Goal: Transaction & Acquisition: Purchase product/service

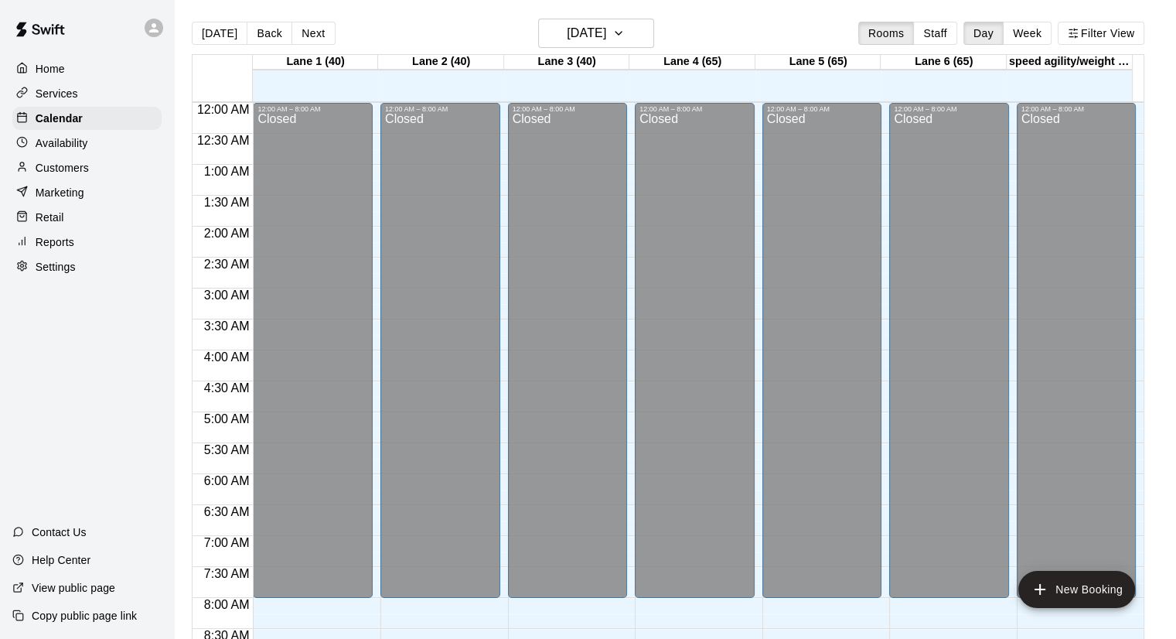
scroll to position [791, 0]
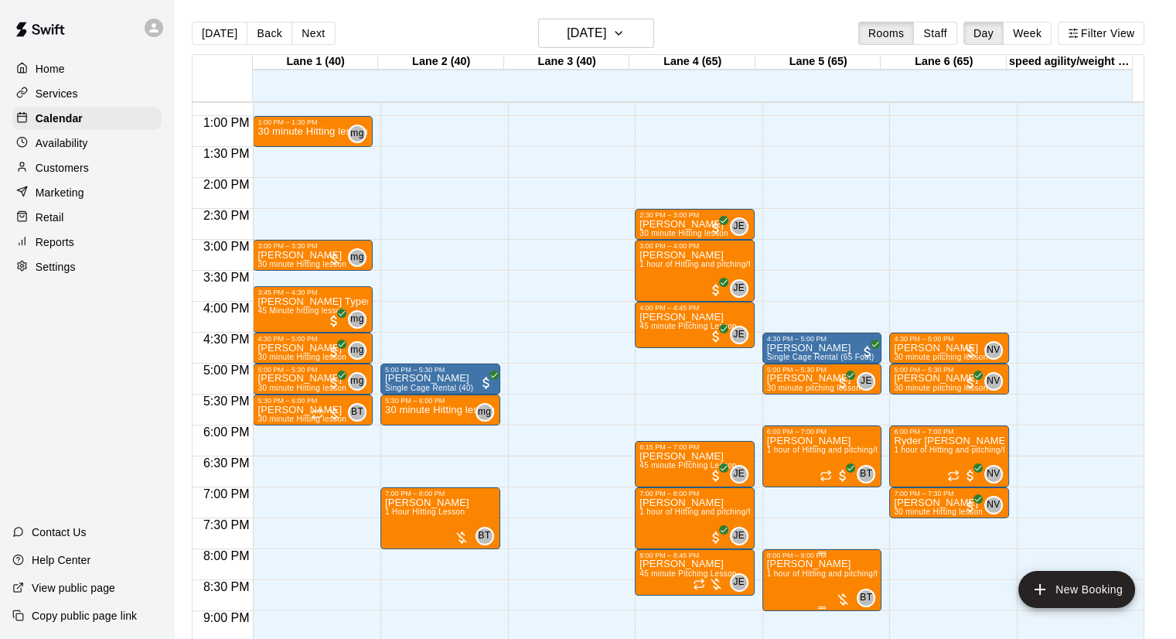
click at [843, 602] on div at bounding box center [842, 598] width 15 height 15
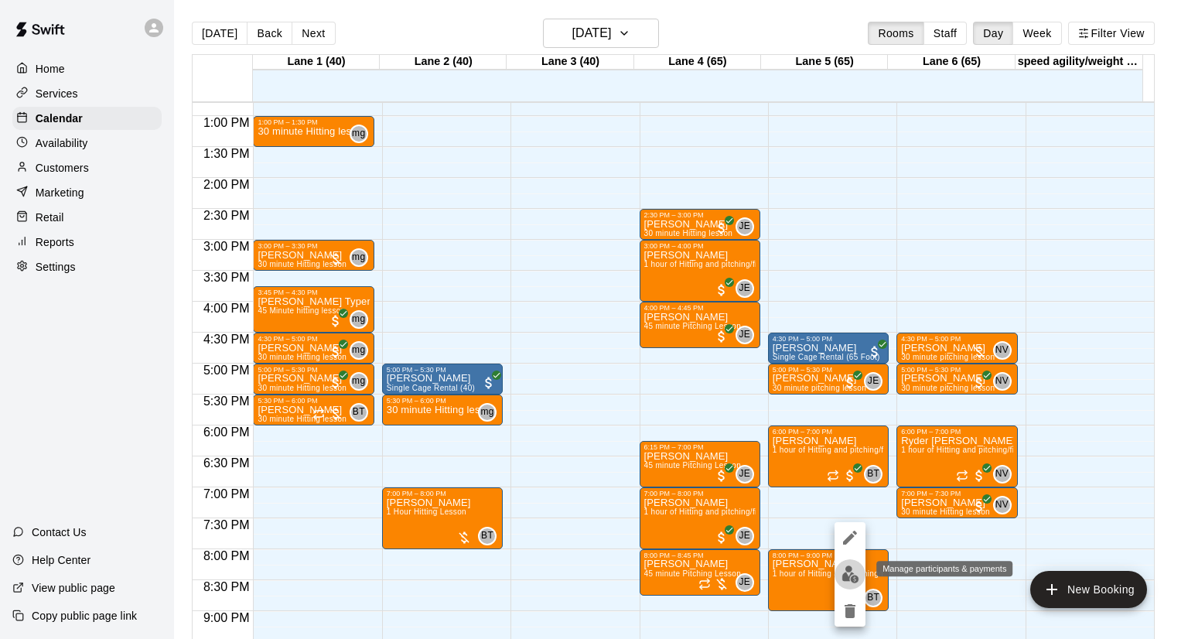
click at [851, 567] on img "edit" at bounding box center [850, 574] width 18 height 18
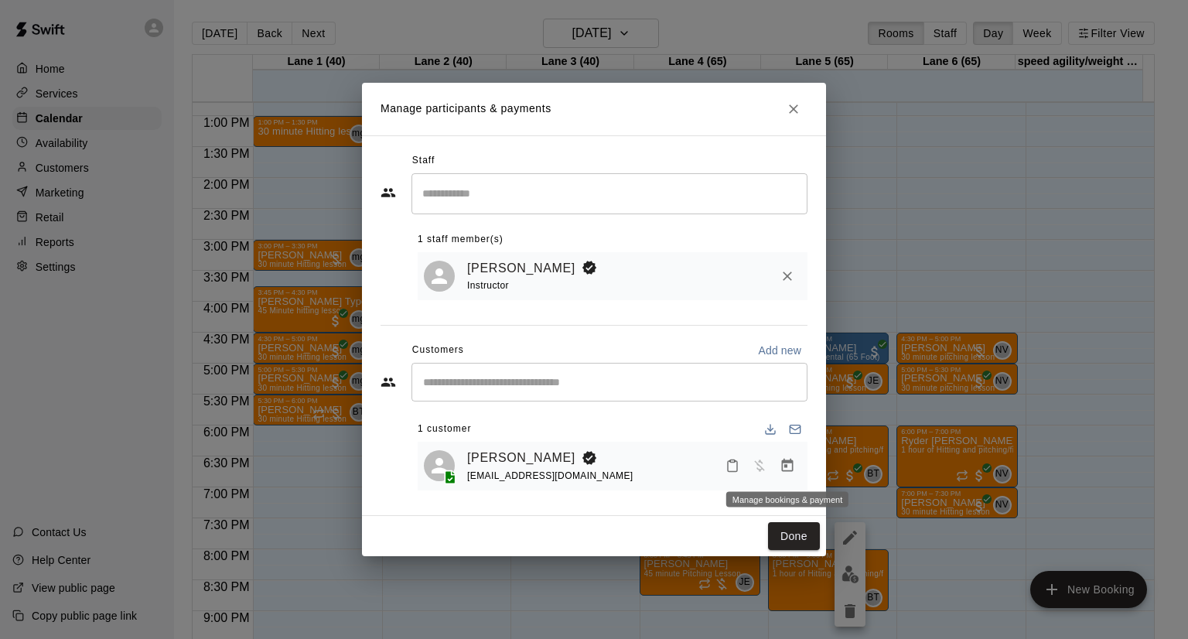
click at [792, 474] on button "Manage bookings & payment" at bounding box center [787, 466] width 28 height 28
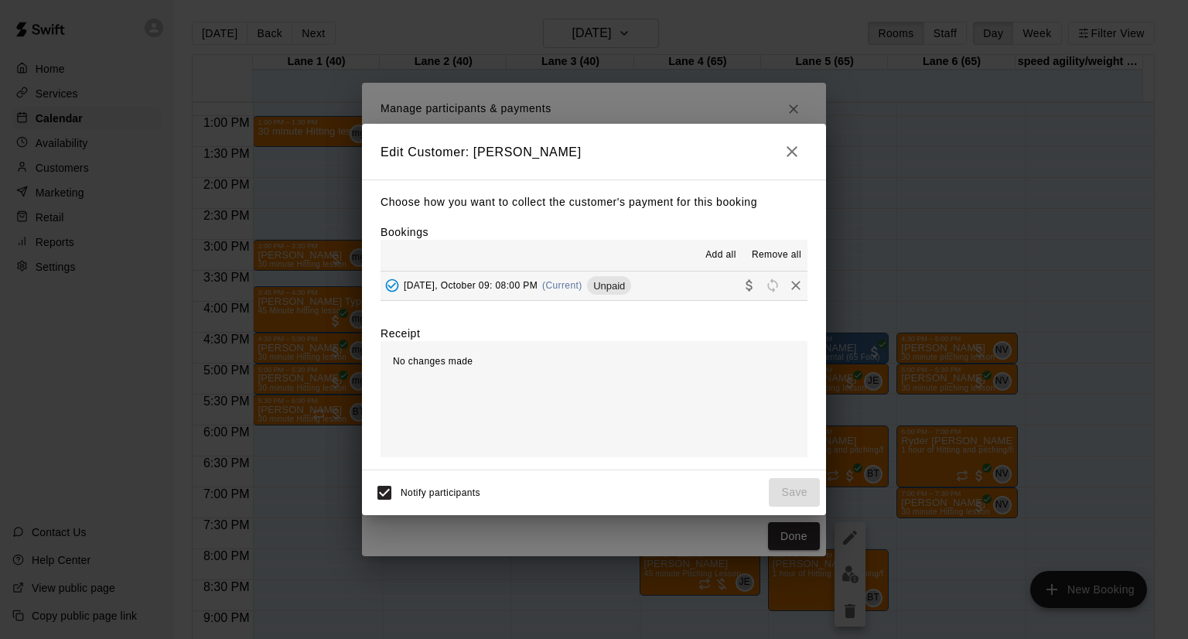
click at [693, 285] on button "[DATE], October 09: 08:00 PM (Current) Unpaid" at bounding box center [593, 285] width 427 height 29
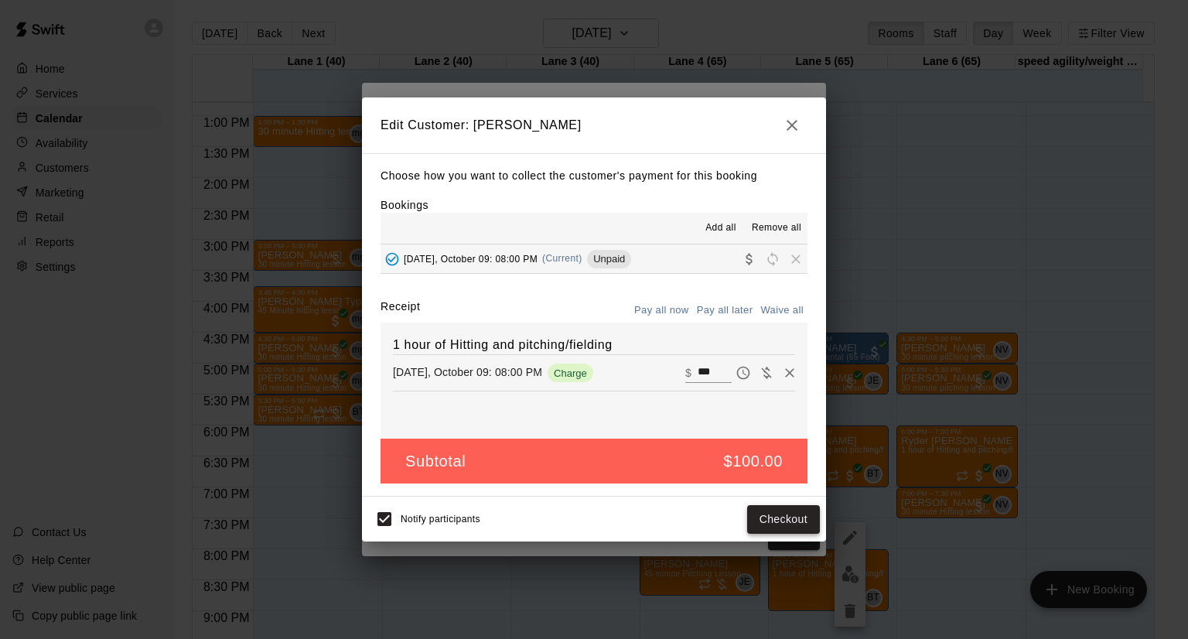
click at [769, 515] on button "Checkout" at bounding box center [783, 519] width 73 height 29
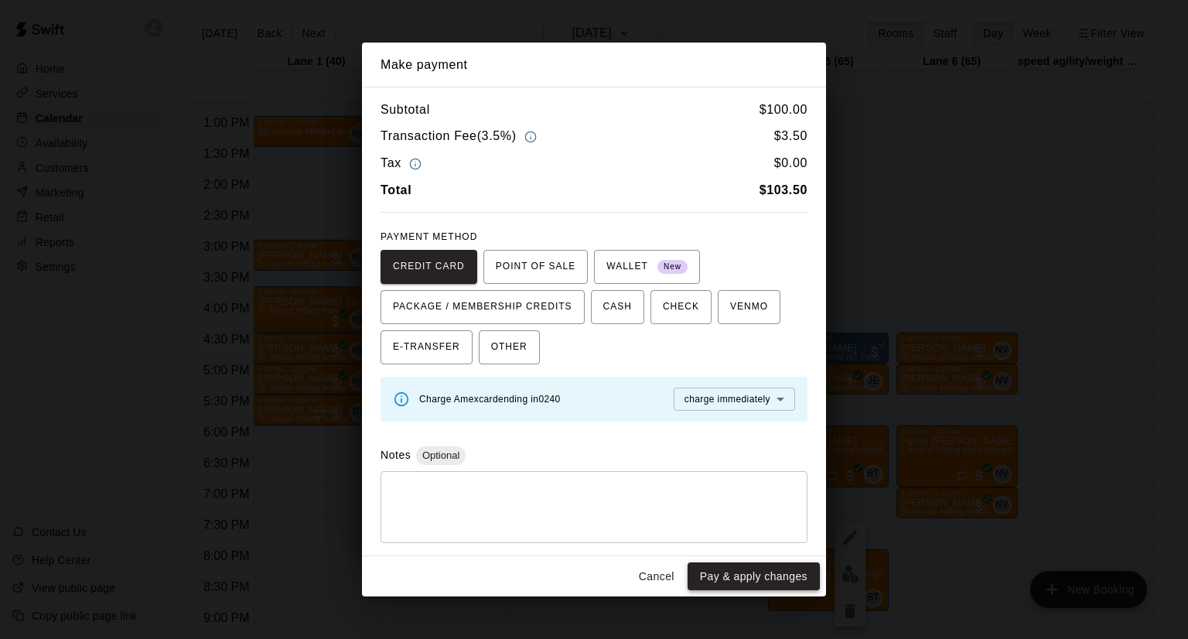
click at [759, 569] on button "Pay & apply changes" at bounding box center [753, 576] width 132 height 29
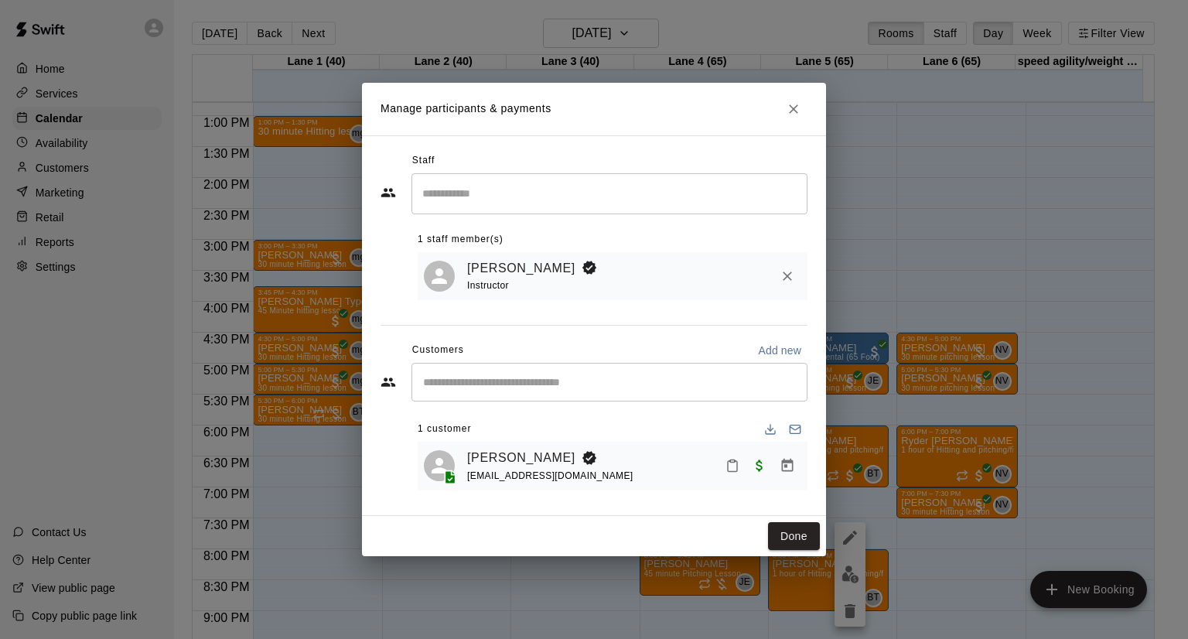
click at [787, 109] on icon "Close" at bounding box center [793, 108] width 15 height 15
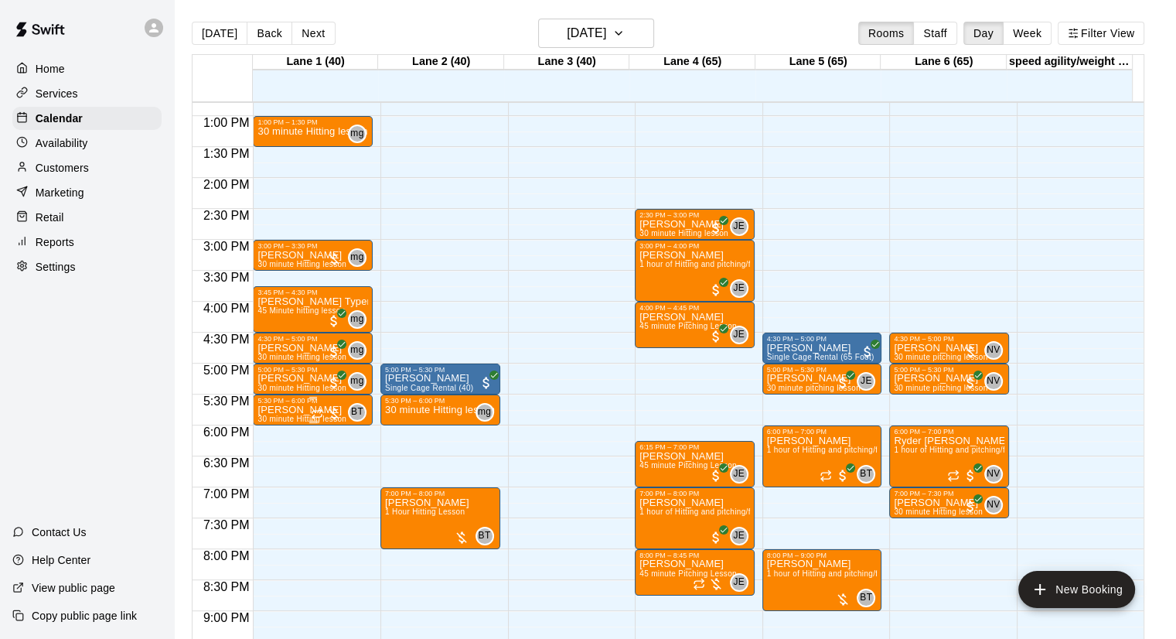
click at [329, 415] on div at bounding box center [326, 413] width 31 height 15
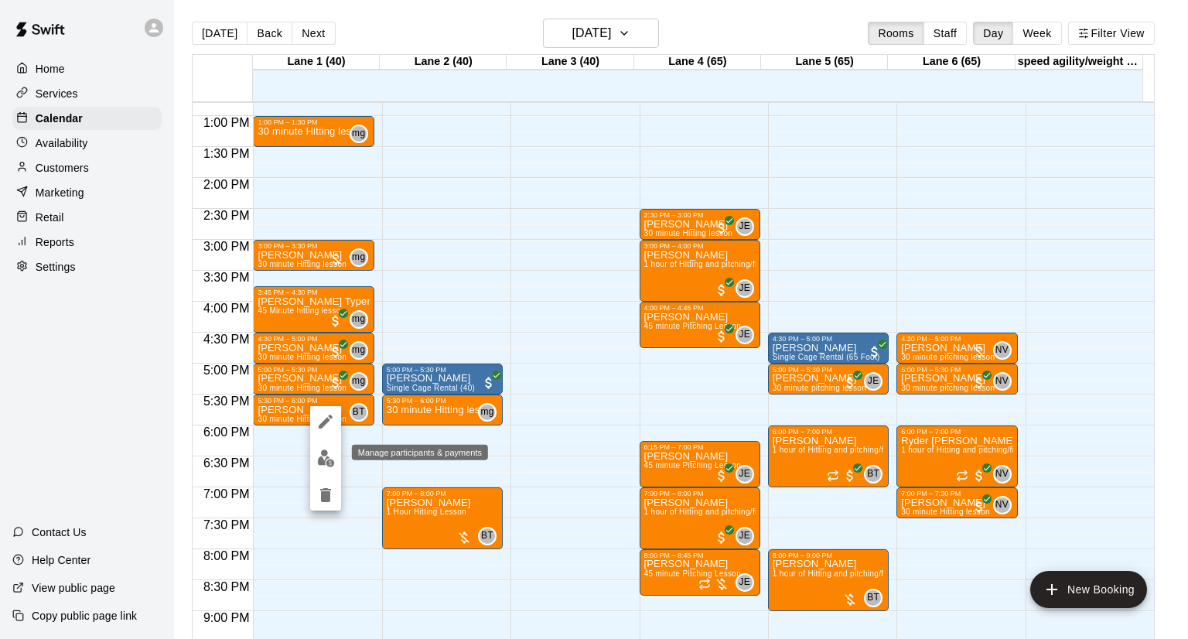
click at [321, 458] on img "edit" at bounding box center [326, 458] width 18 height 18
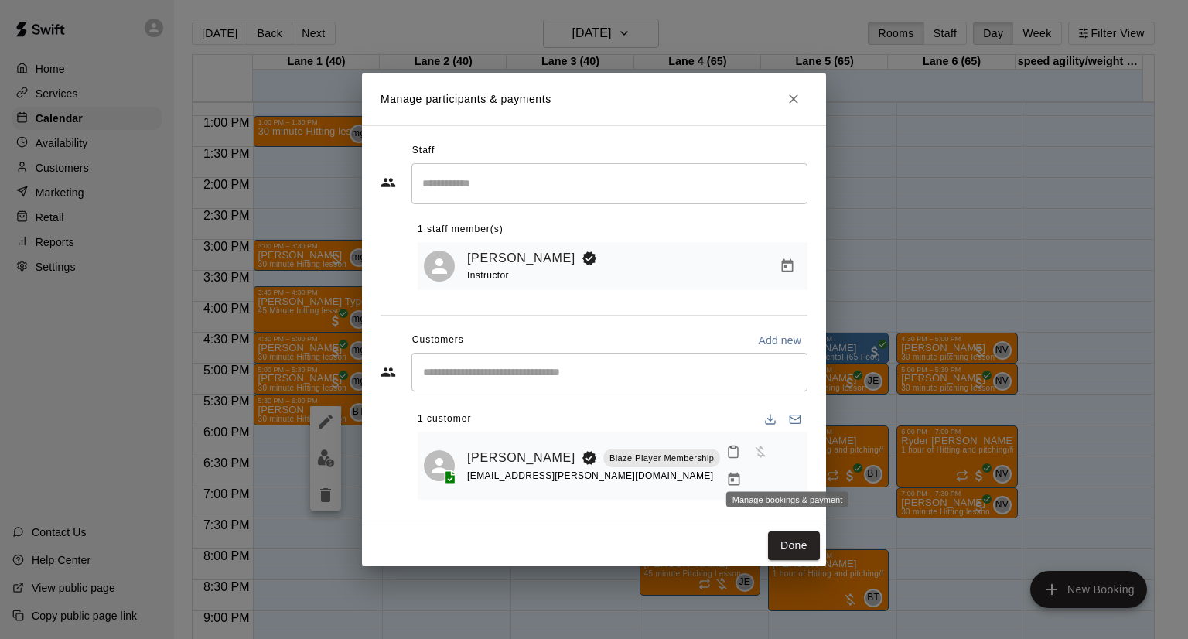
click at [741, 472] on icon "Manage bookings & payment" at bounding box center [733, 479] width 15 height 15
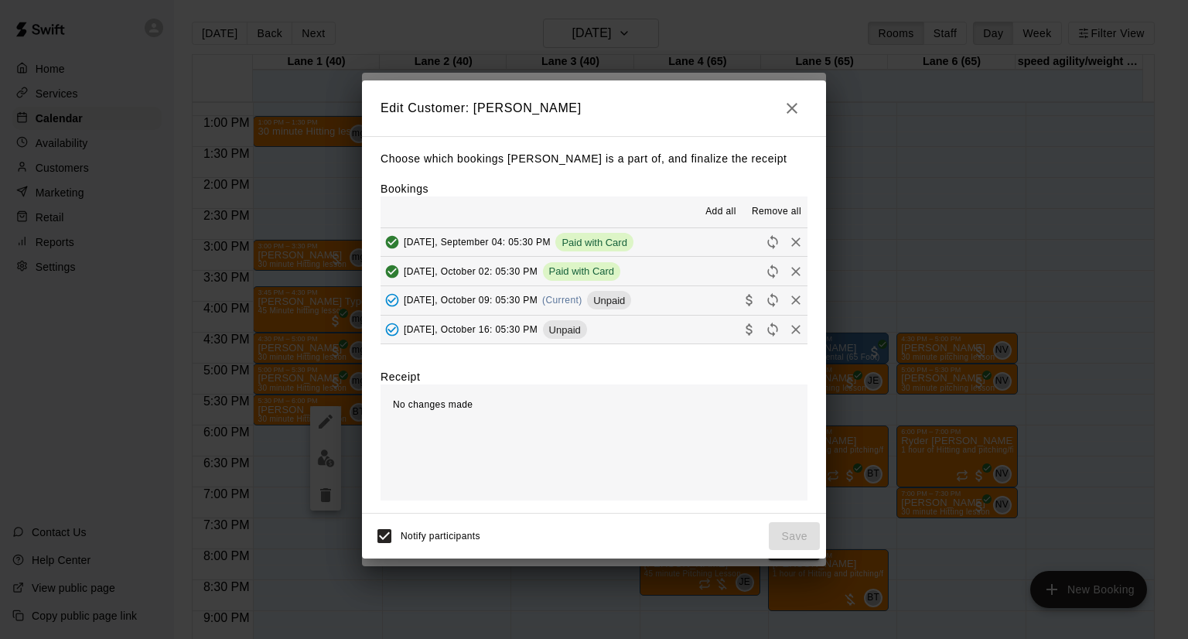
click at [693, 303] on button "[DATE], October 09: 05:30 PM (Current) Unpaid" at bounding box center [593, 300] width 427 height 29
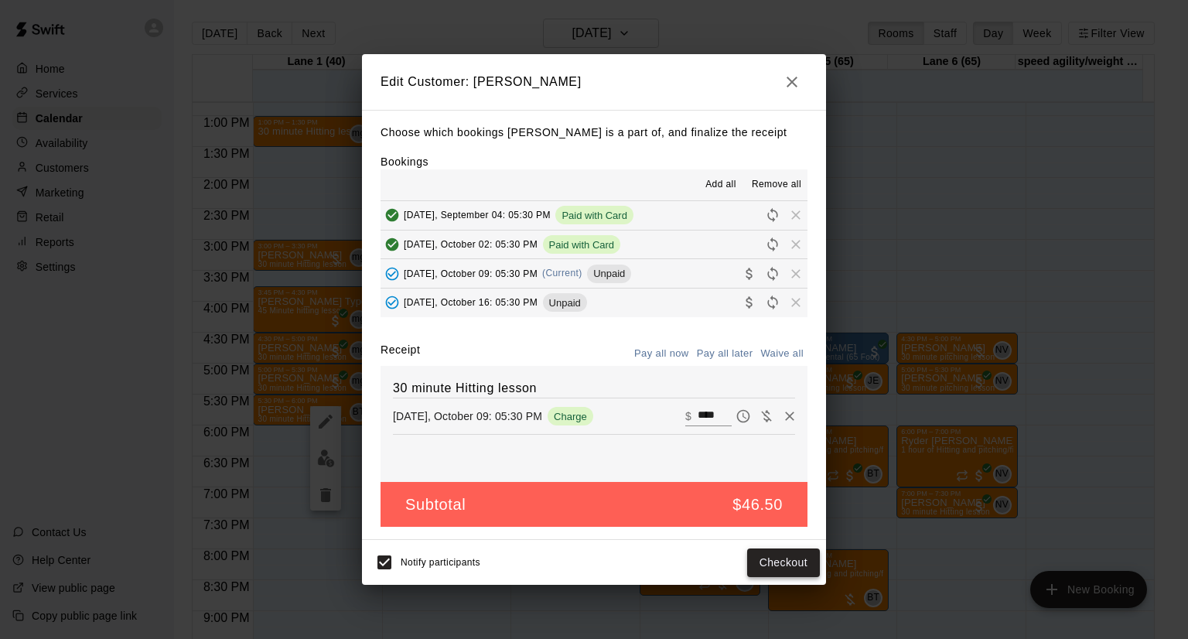
click at [789, 554] on button "Checkout" at bounding box center [783, 562] width 73 height 29
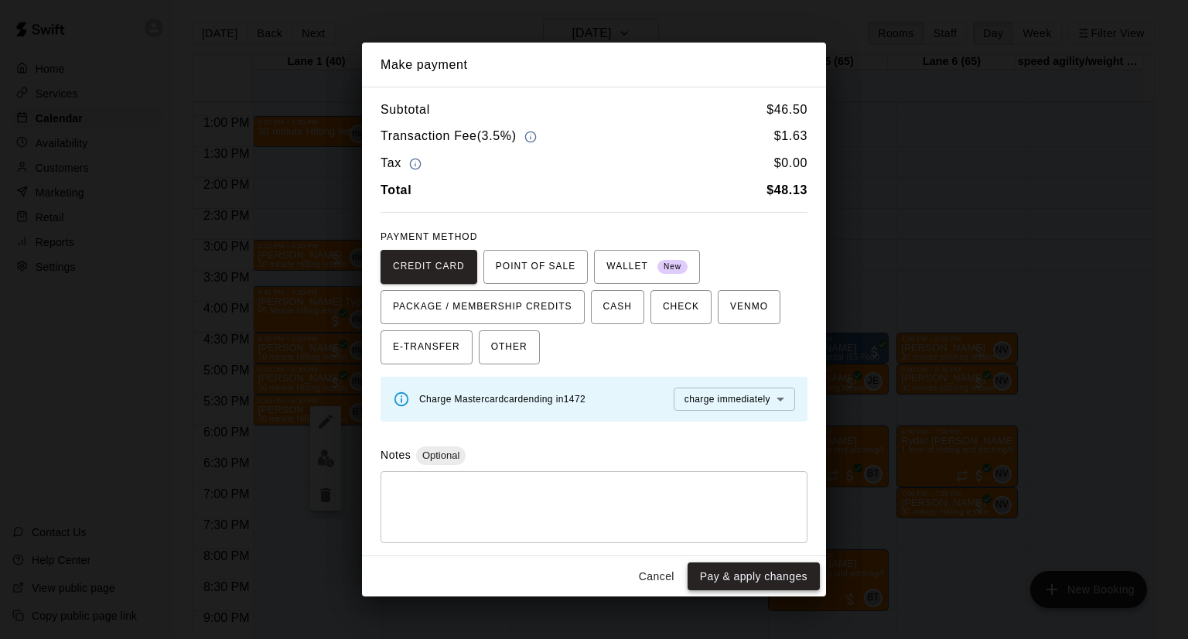
click at [767, 575] on button "Pay & apply changes" at bounding box center [753, 576] width 132 height 29
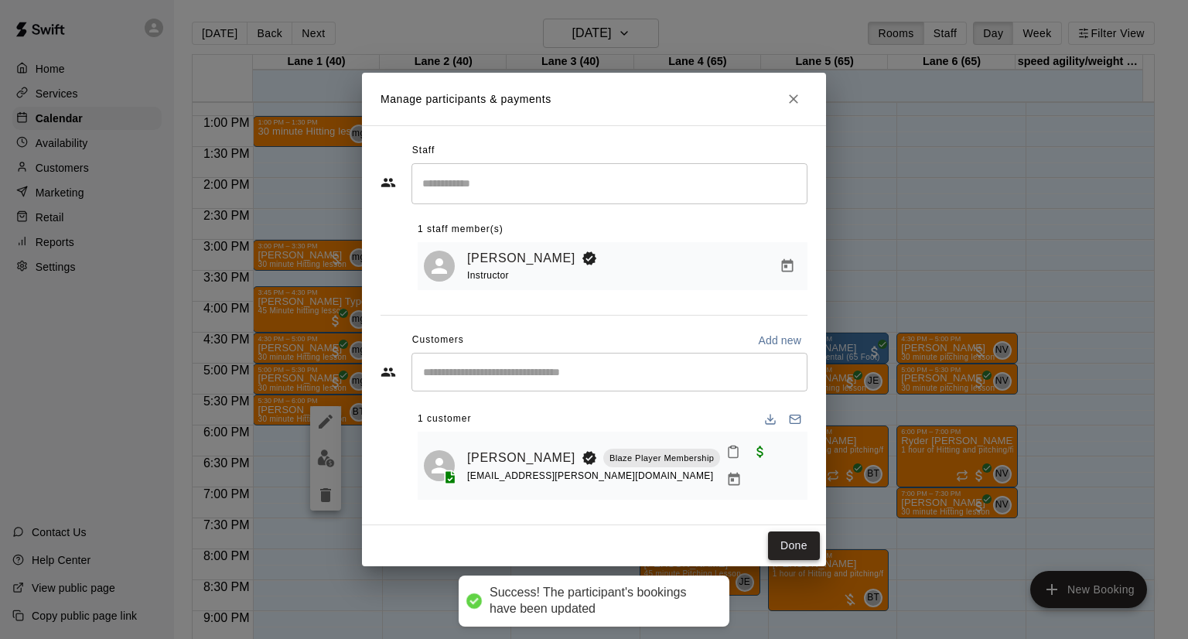
click at [804, 533] on button "Done" at bounding box center [794, 545] width 52 height 29
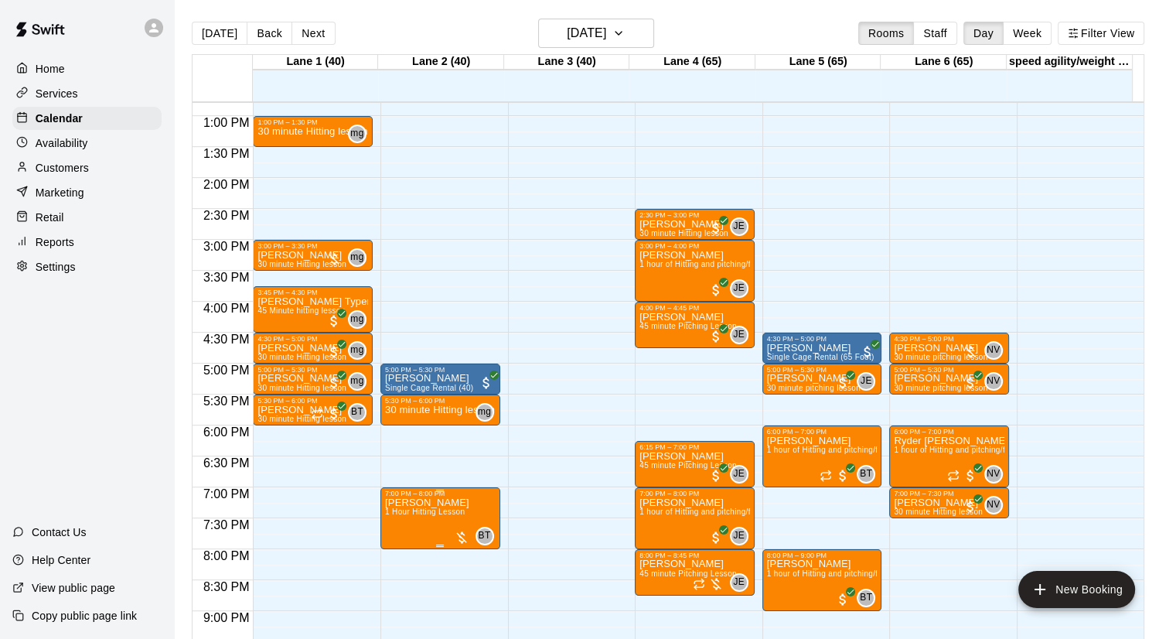
click at [463, 536] on div at bounding box center [461, 537] width 15 height 15
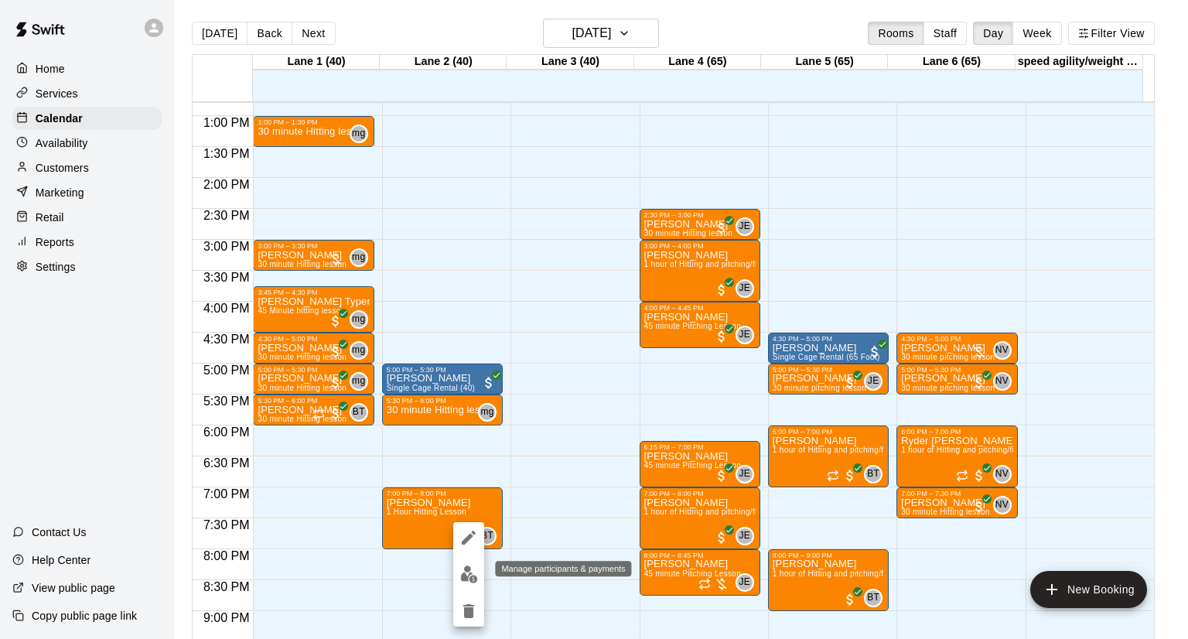
click at [470, 572] on img "edit" at bounding box center [469, 574] width 18 height 18
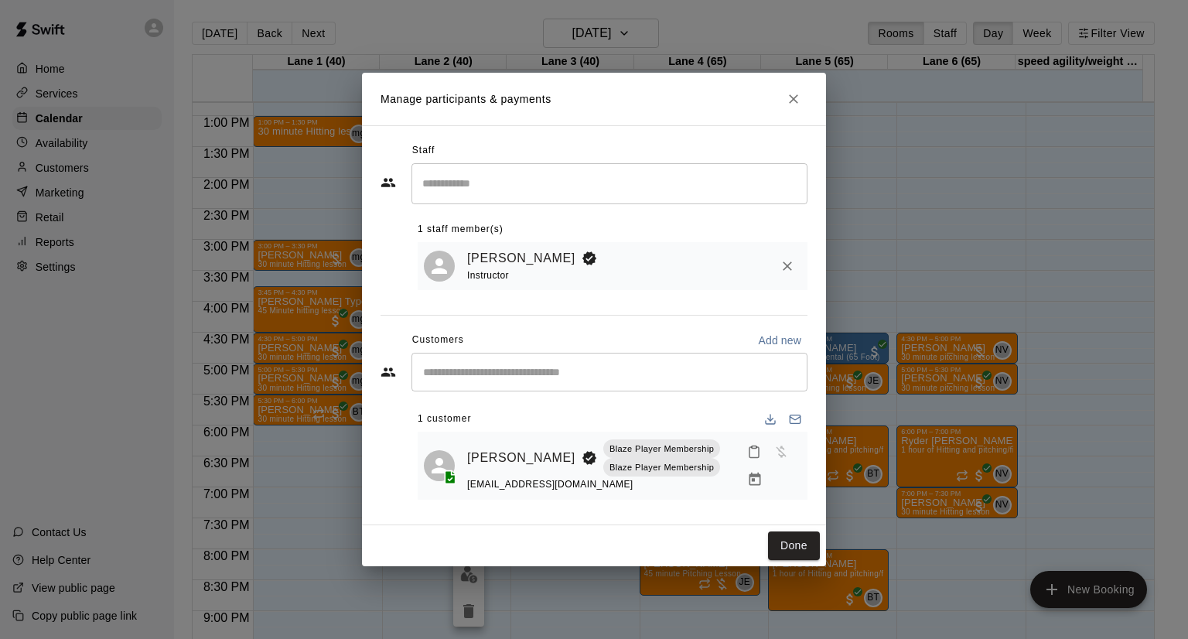
click at [747, 480] on icon "Manage bookings & payment" at bounding box center [754, 479] width 15 height 15
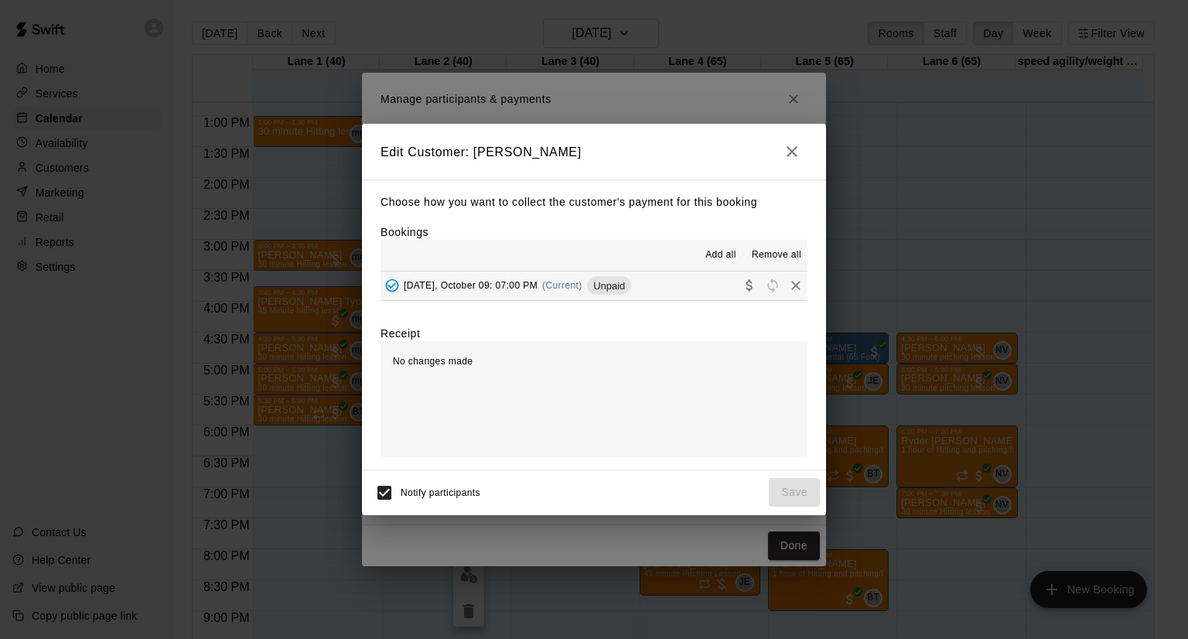
click at [677, 281] on button "[DATE], October 09: 07:00 PM (Current) Unpaid" at bounding box center [593, 285] width 427 height 29
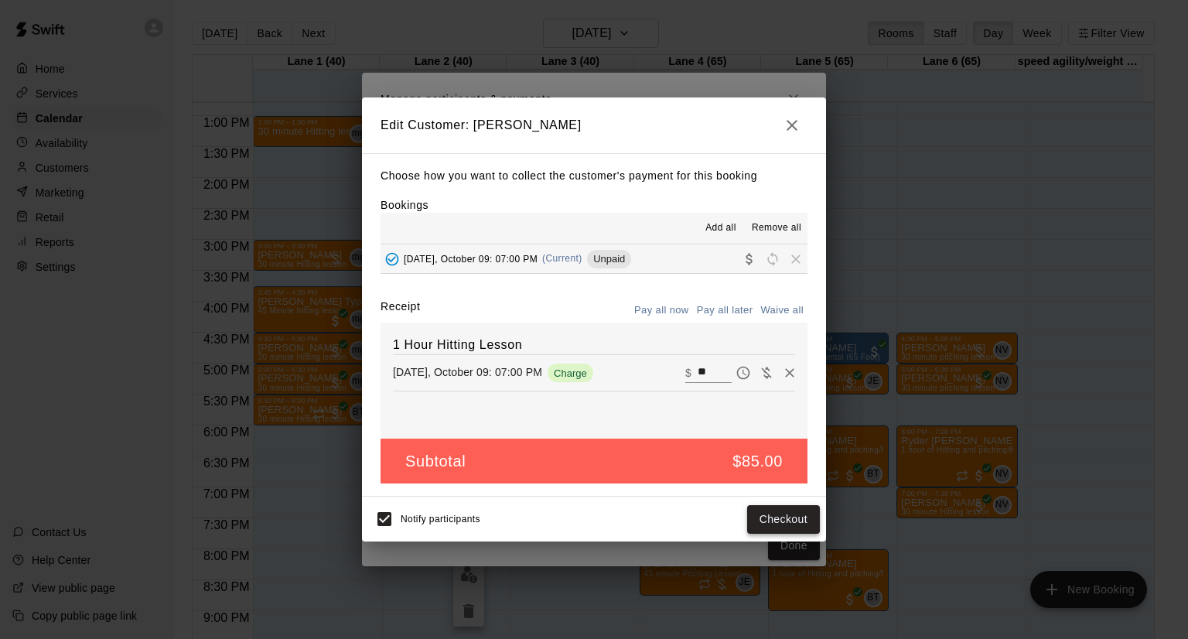
click at [791, 509] on button "Checkout" at bounding box center [783, 519] width 73 height 29
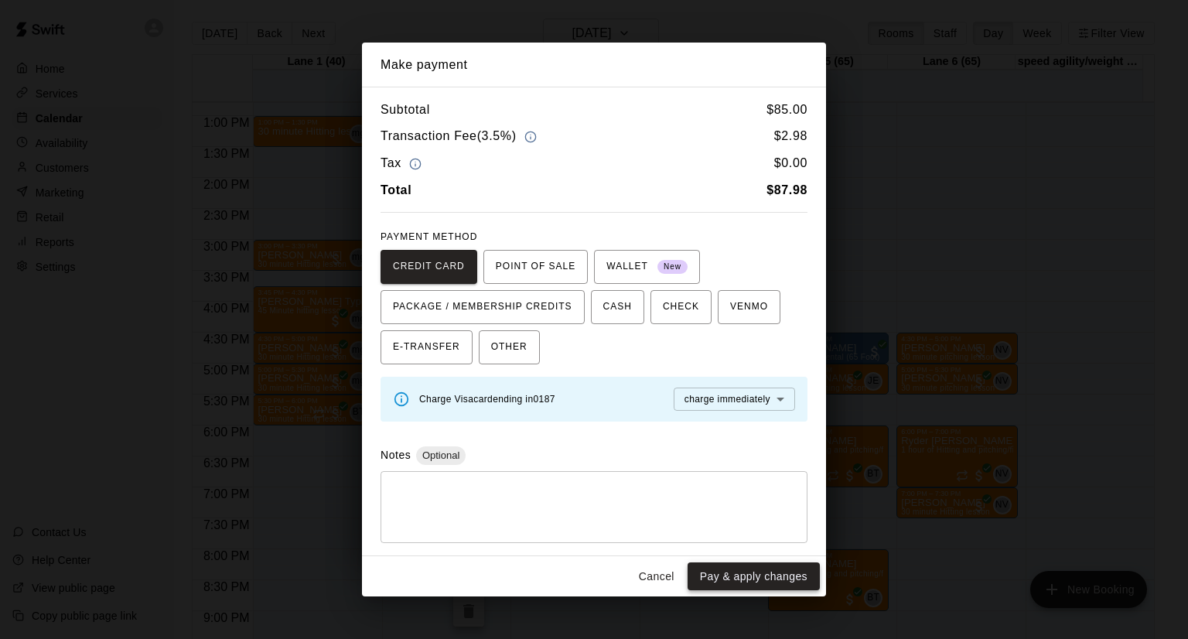
click at [755, 575] on button "Pay & apply changes" at bounding box center [753, 576] width 132 height 29
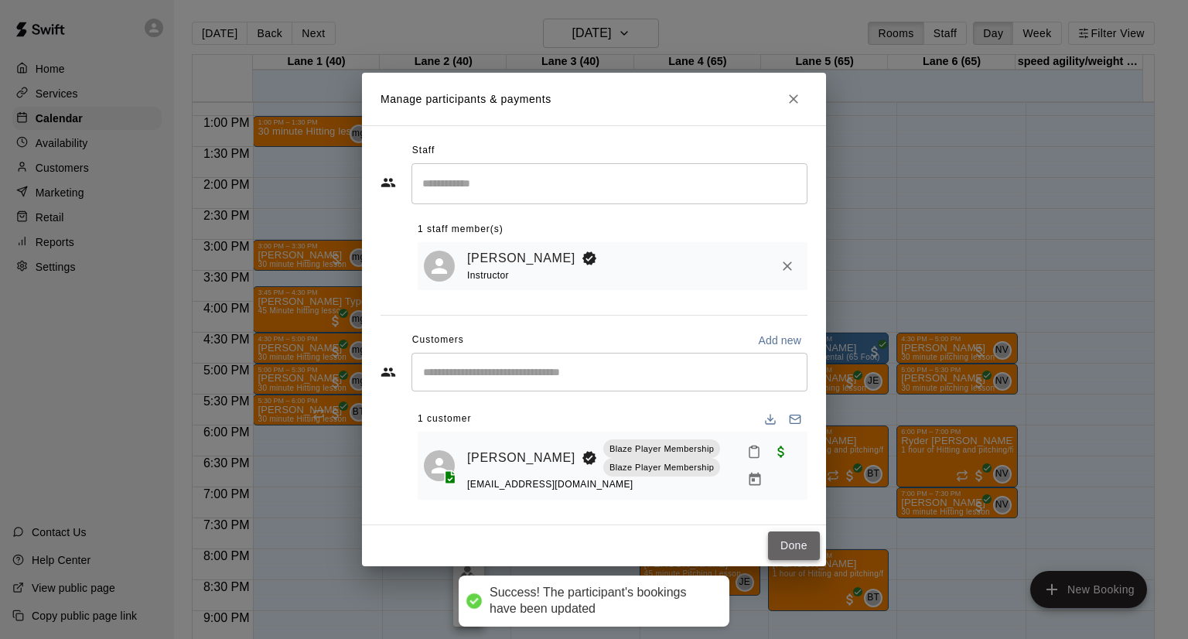
click at [788, 545] on button "Done" at bounding box center [794, 545] width 52 height 29
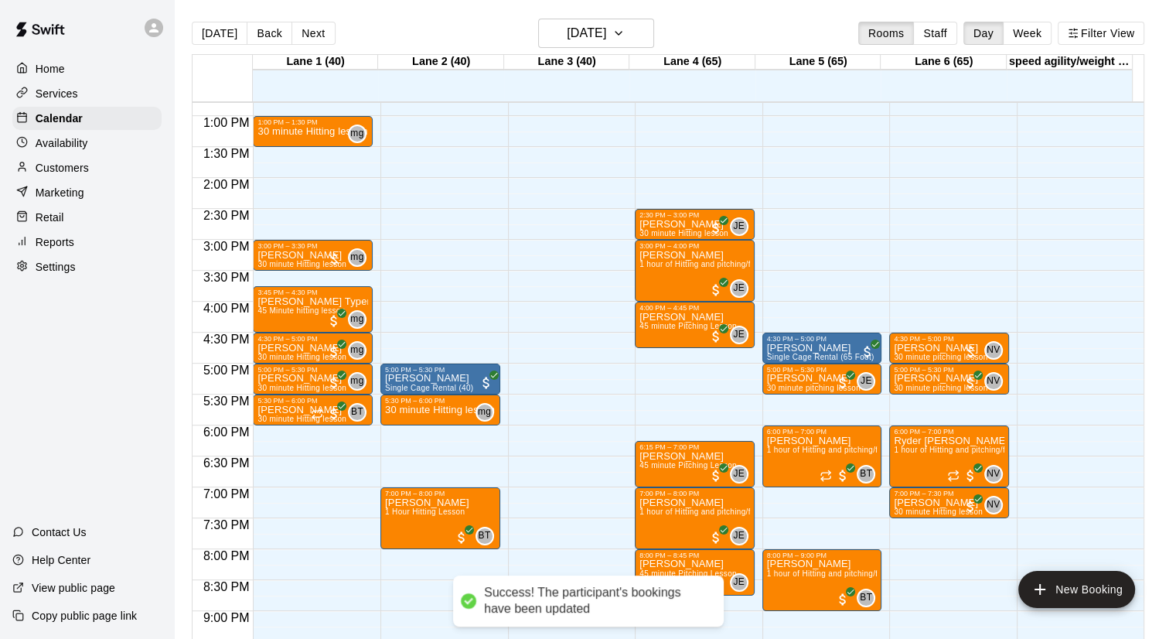
click at [719, 588] on div "Success! The participant's bookings have been updated" at bounding box center [588, 600] width 271 height 51
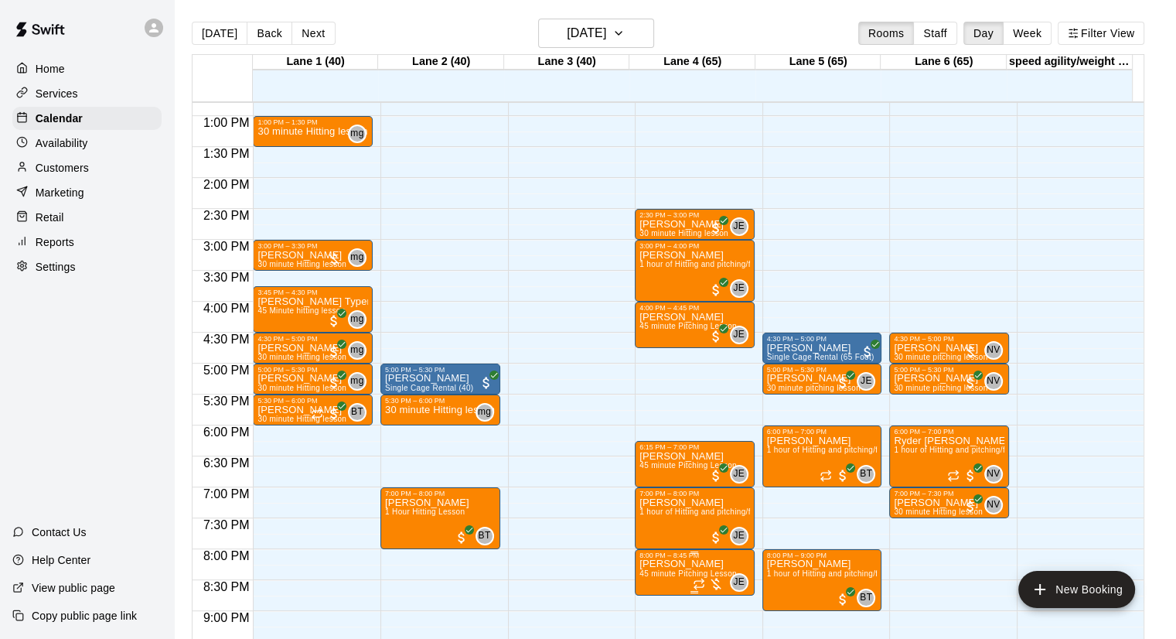
click at [714, 588] on div at bounding box center [708, 583] width 31 height 15
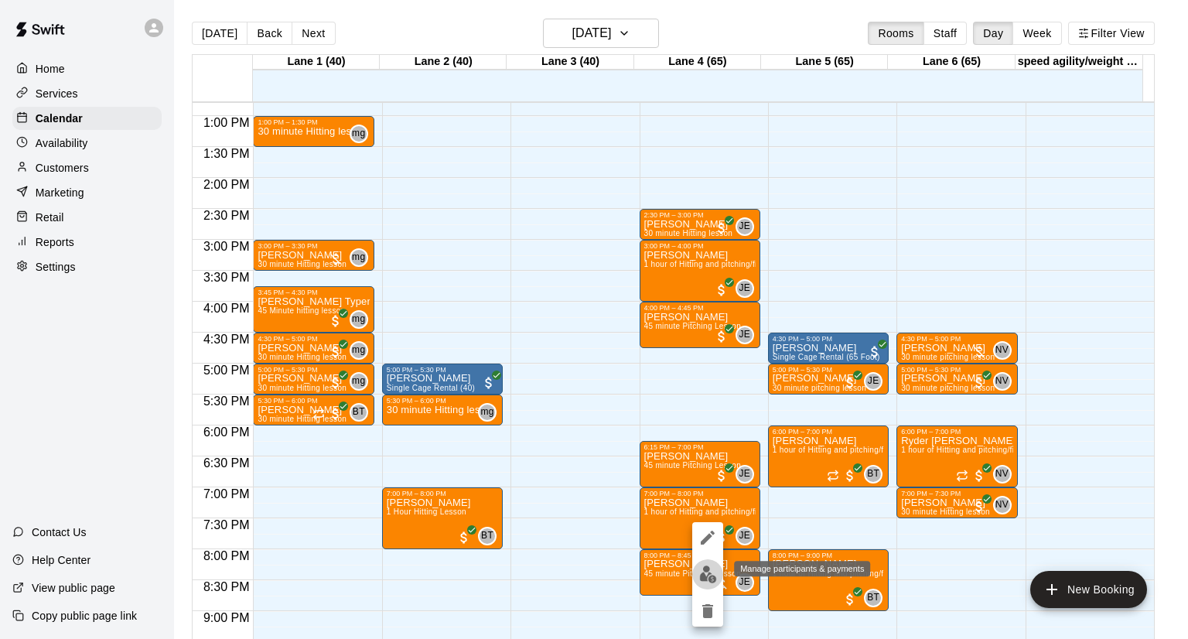
click at [711, 567] on img "edit" at bounding box center [708, 574] width 18 height 18
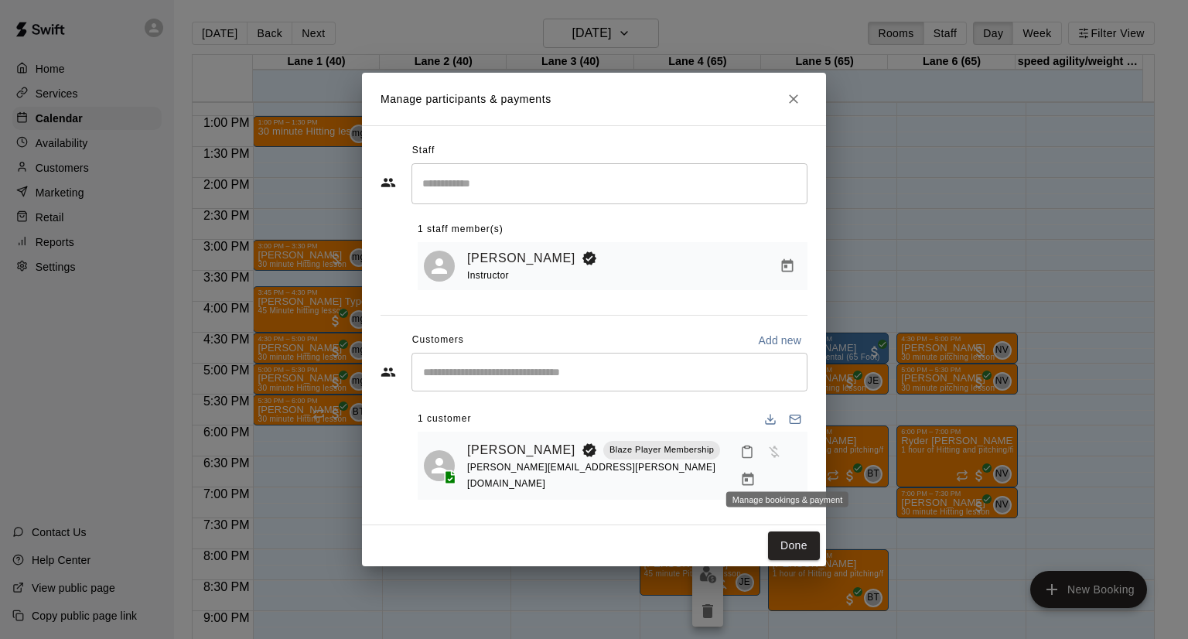
click at [762, 466] on button "Manage bookings & payment" at bounding box center [748, 479] width 28 height 28
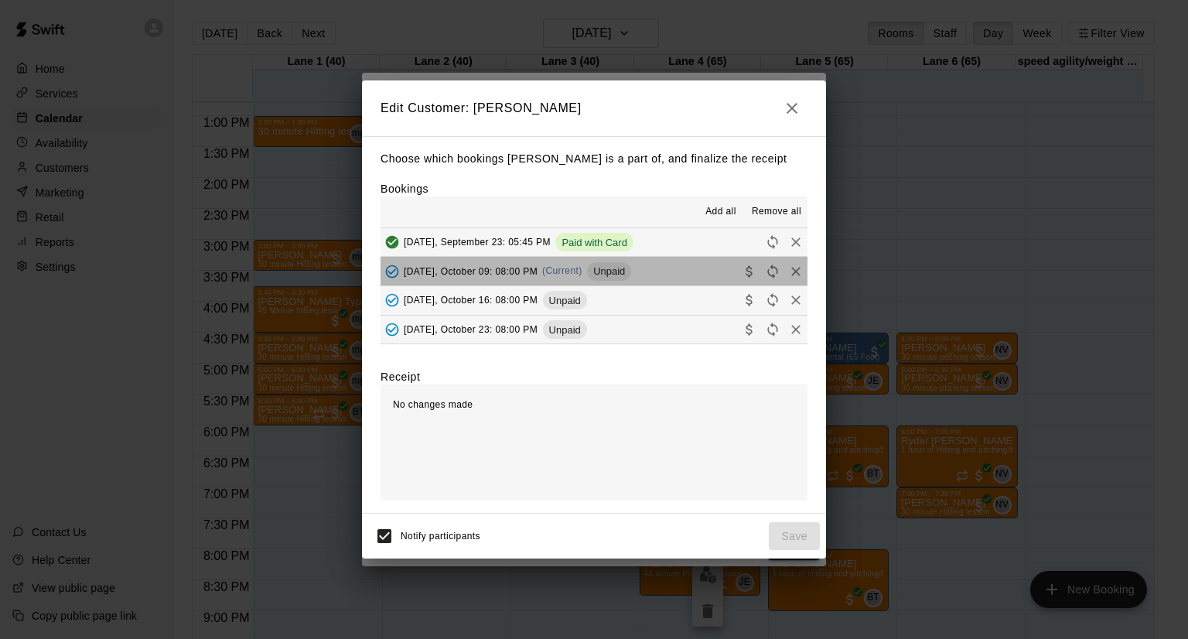
click at [678, 271] on button "[DATE], October 09: 08:00 PM (Current) Unpaid" at bounding box center [593, 271] width 427 height 29
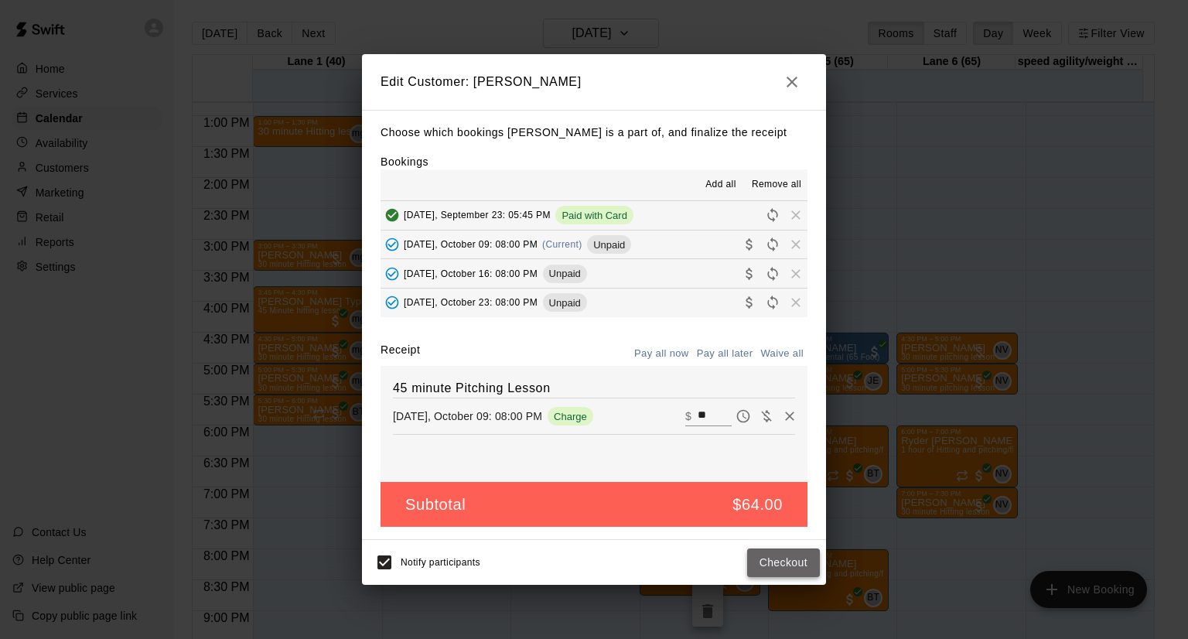
click at [782, 555] on button "Checkout" at bounding box center [783, 562] width 73 height 29
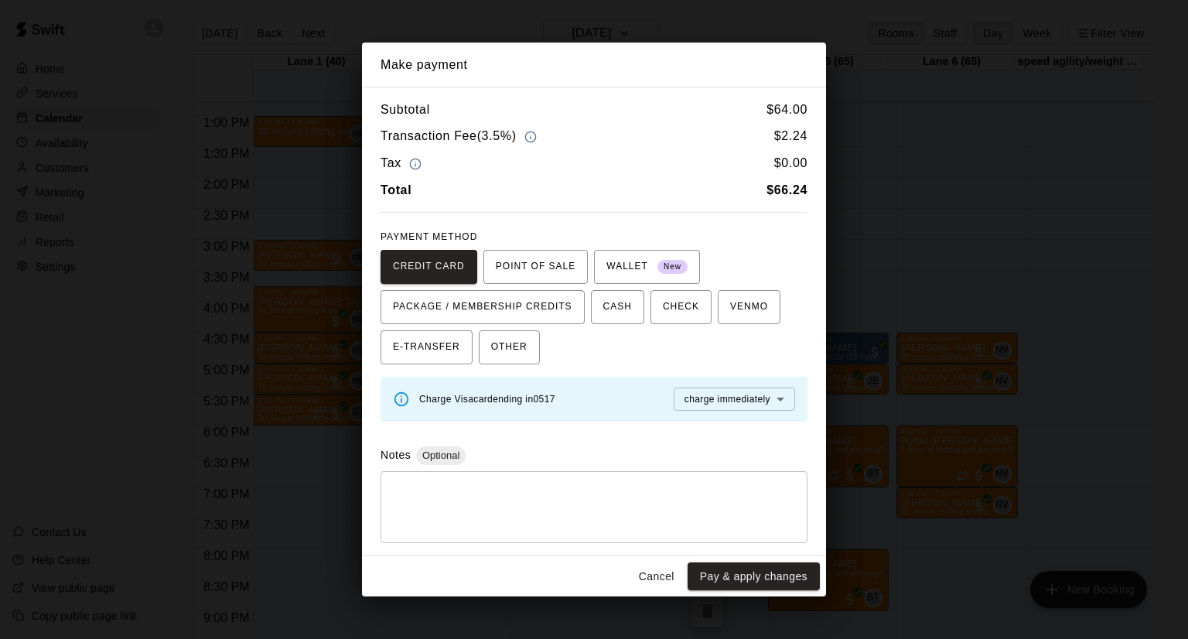
click at [775, 567] on button "Pay & apply changes" at bounding box center [753, 576] width 132 height 29
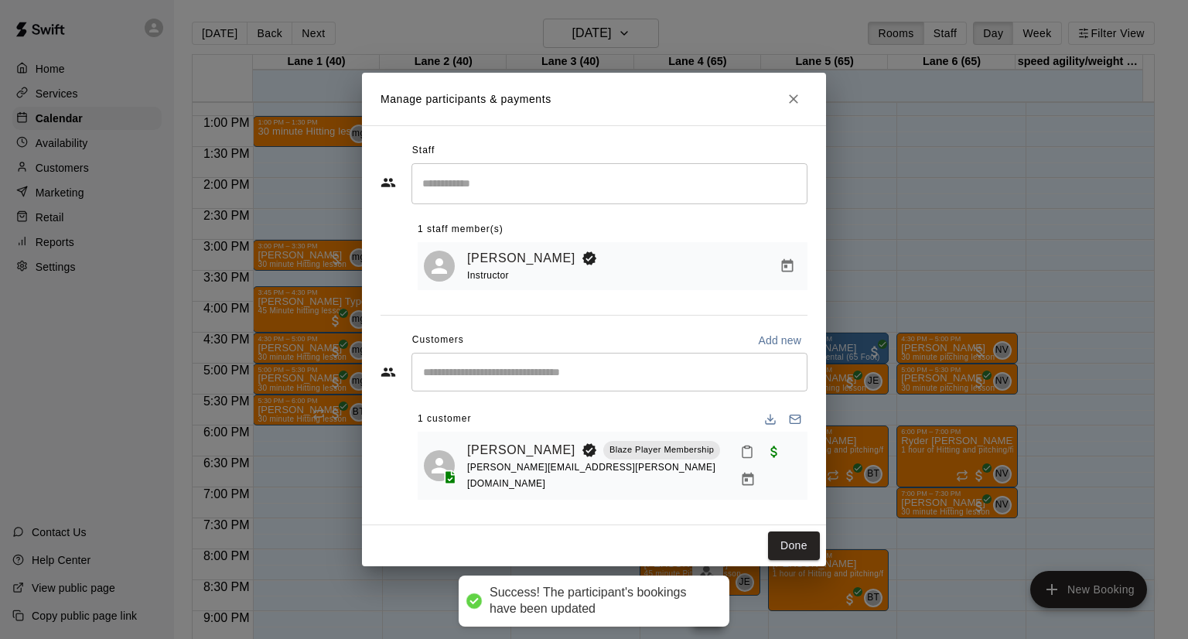
click at [783, 539] on button "Done" at bounding box center [794, 545] width 52 height 29
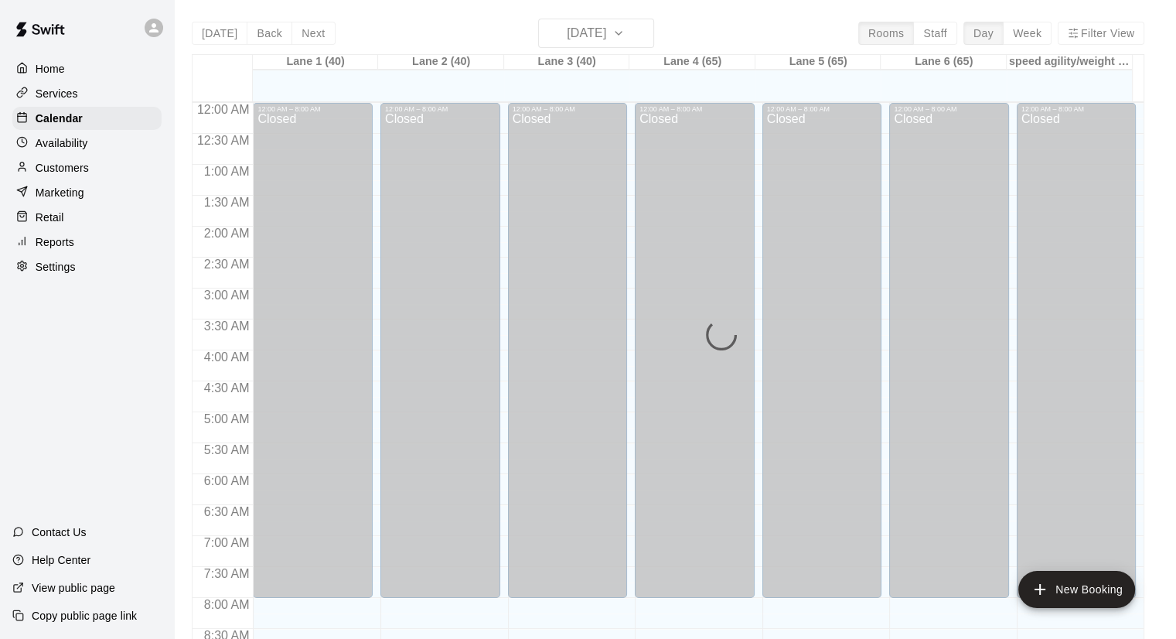
scroll to position [884, 0]
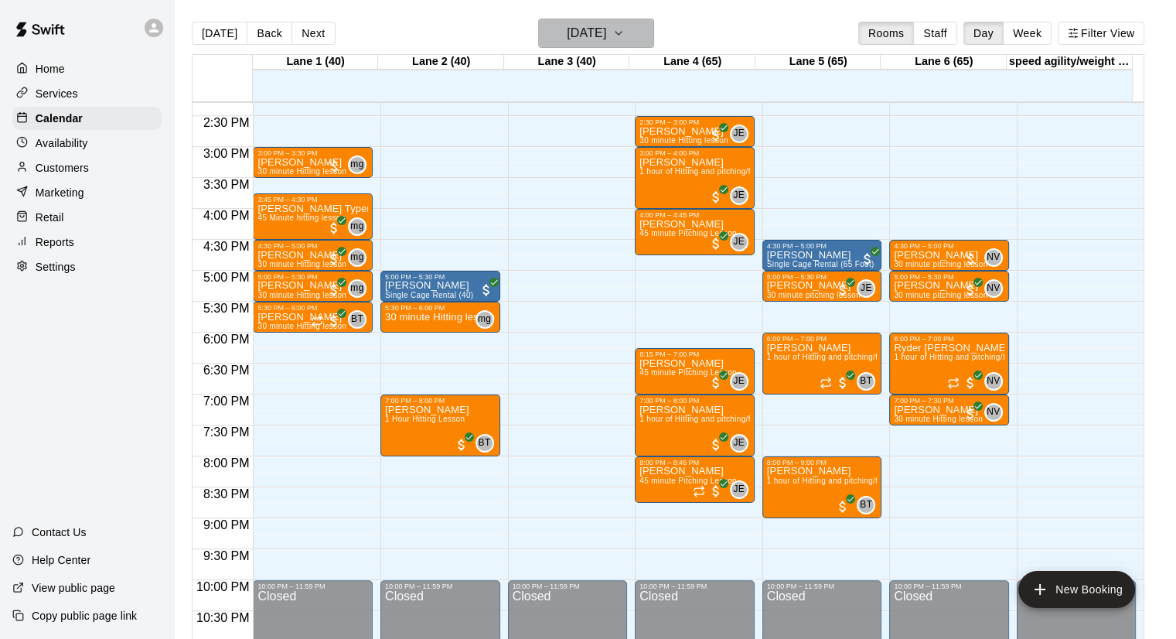
click at [572, 38] on h6 "[DATE]" at bounding box center [586, 33] width 39 height 22
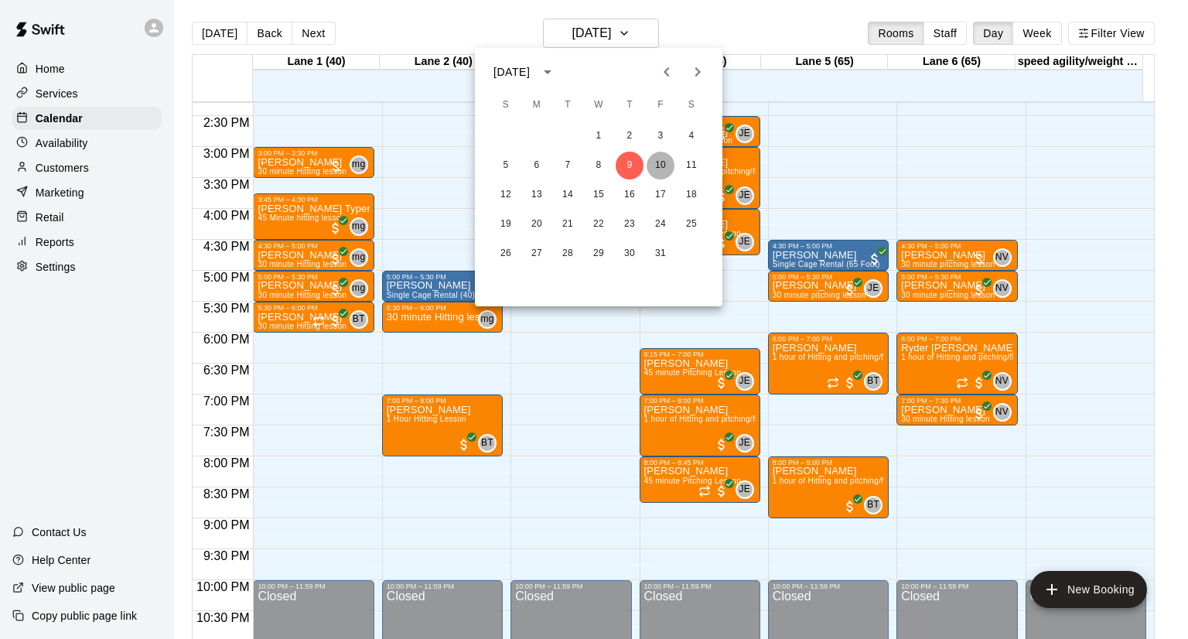
click at [668, 165] on button "10" at bounding box center [660, 166] width 28 height 28
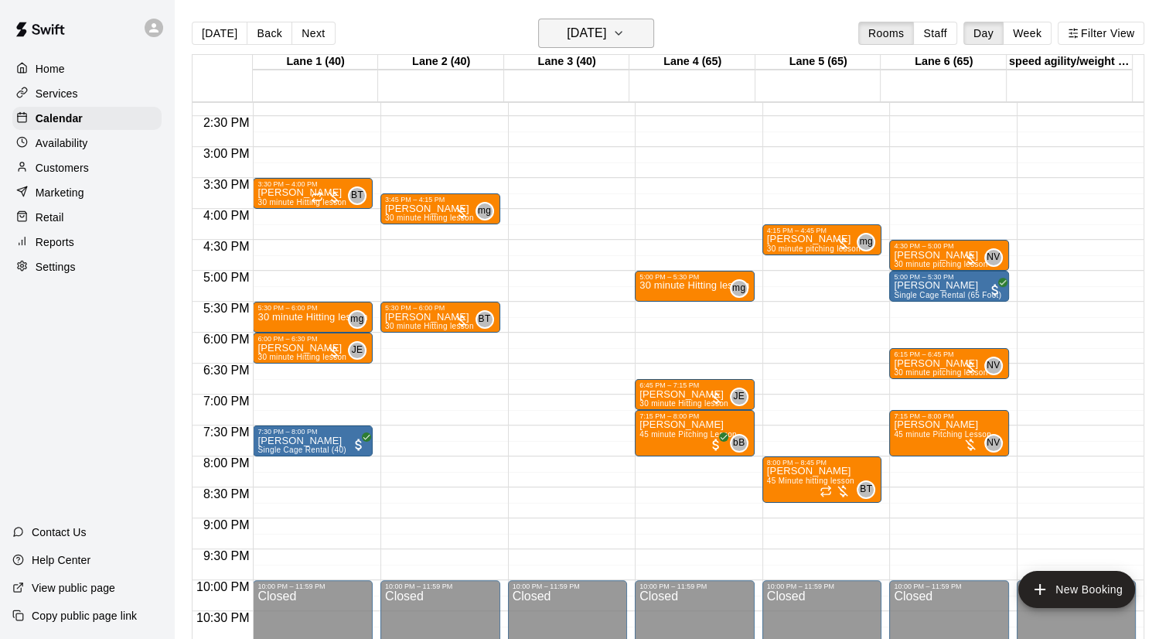
click at [593, 22] on h6 "Friday Oct 10" at bounding box center [586, 33] width 39 height 22
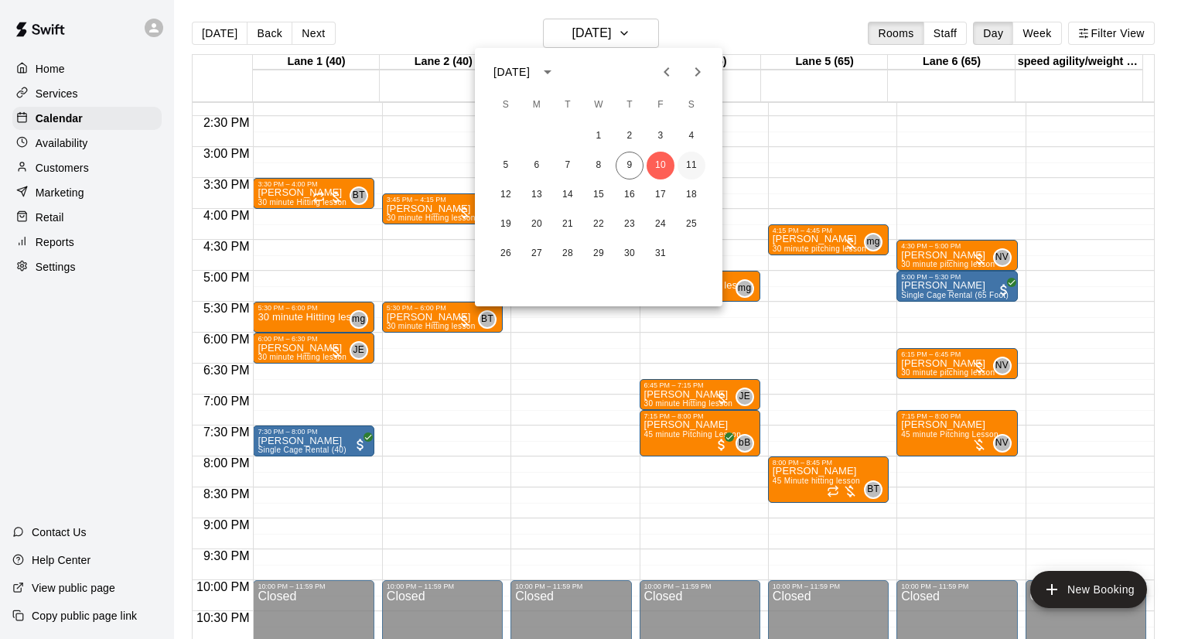
click at [690, 163] on button "11" at bounding box center [691, 166] width 28 height 28
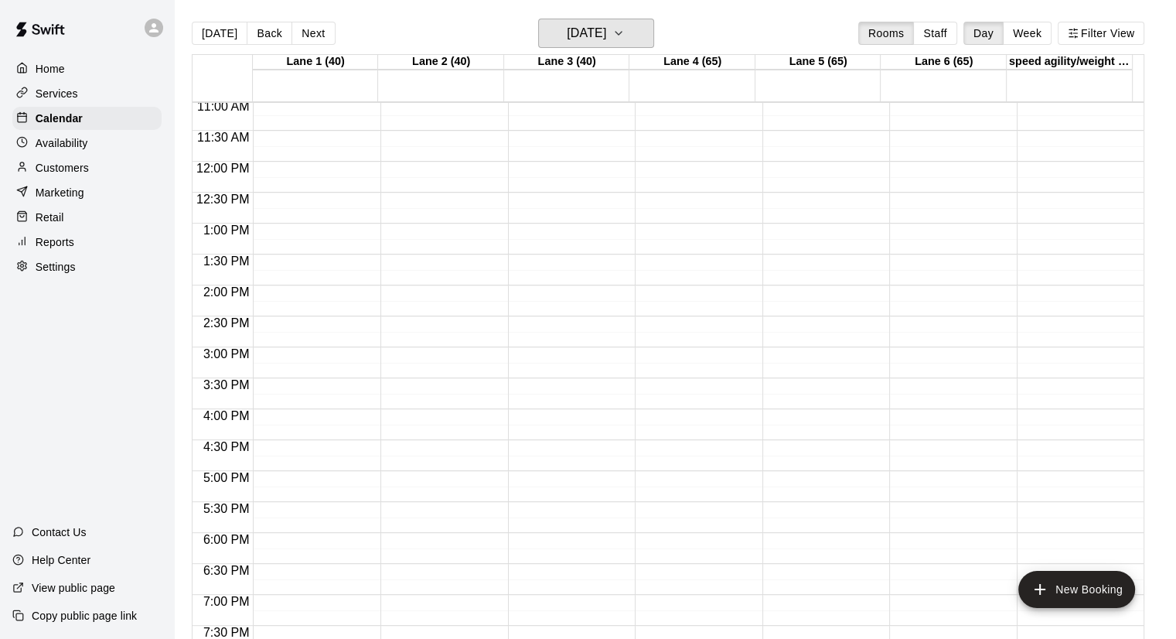
scroll to position [666, 0]
